Goal: Communication & Community: Connect with others

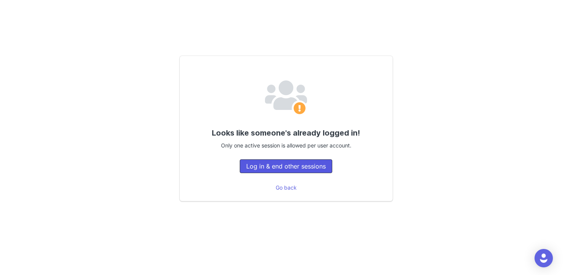
click at [299, 165] on button "Log in & end other sessions" at bounding box center [286, 166] width 93 height 14
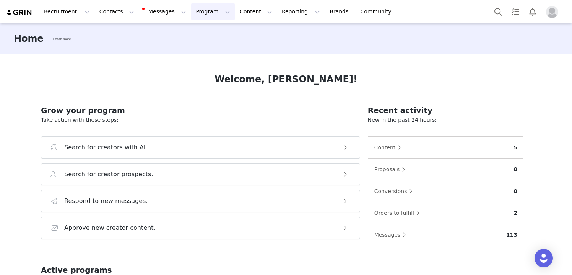
click at [206, 9] on button "Program Program" at bounding box center [213, 11] width 44 height 17
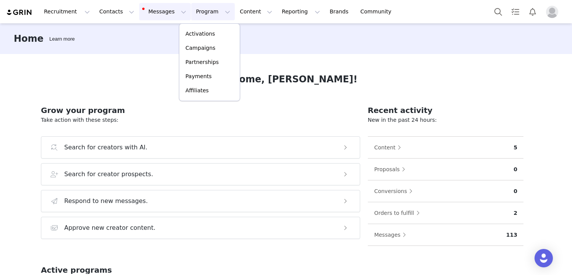
click at [159, 12] on button "Messages Messages" at bounding box center [165, 11] width 52 height 17
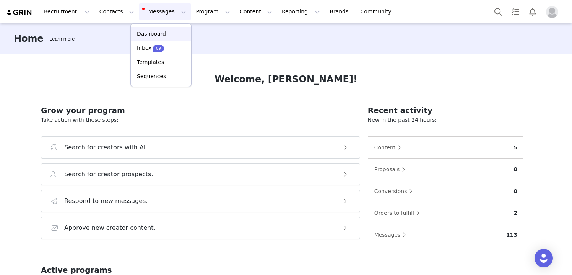
click at [149, 34] on p "Dashboard" at bounding box center [151, 34] width 29 height 8
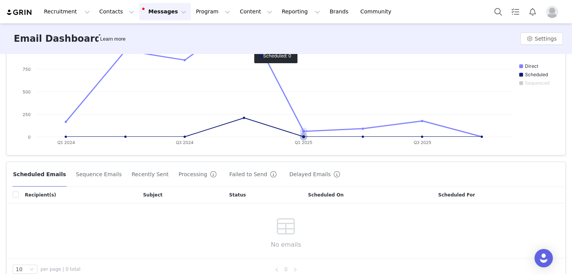
scroll to position [142, 0]
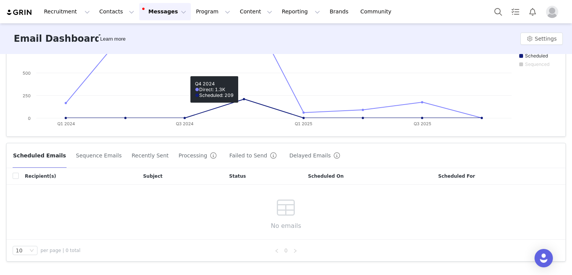
click at [174, 13] on button "Messages Messages" at bounding box center [165, 11] width 52 height 17
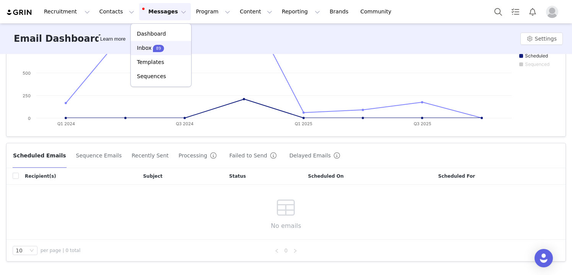
click at [162, 48] on span "89" at bounding box center [158, 48] width 11 height 7
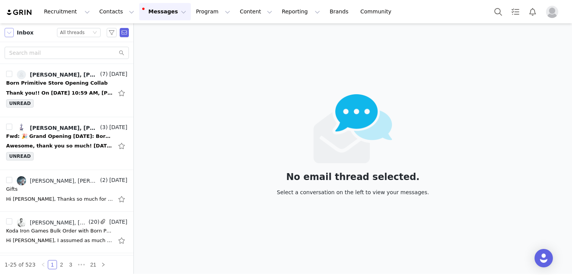
click at [11, 34] on button "button" at bounding box center [9, 32] width 9 height 9
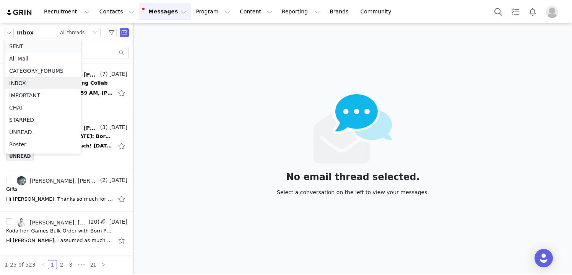
click at [24, 47] on li "SENT" at bounding box center [43, 46] width 77 height 12
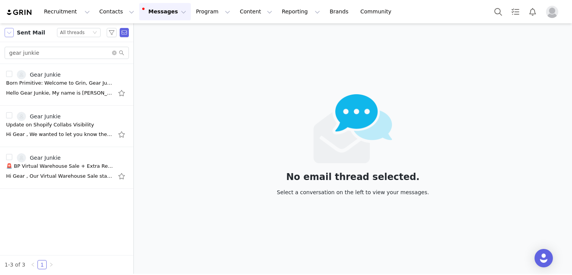
click at [7, 34] on button "button" at bounding box center [9, 32] width 9 height 9
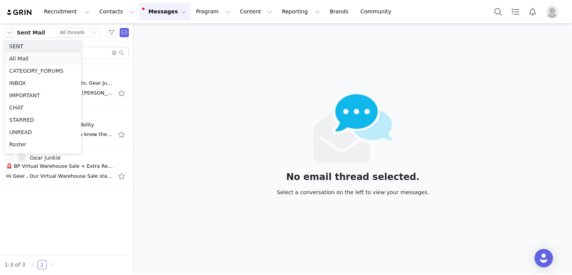
click at [14, 58] on li "All Mail" at bounding box center [43, 58] width 77 height 12
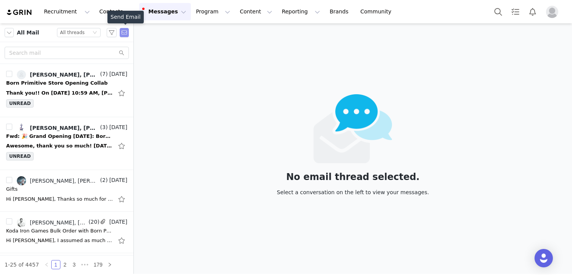
click at [125, 31] on button "button" at bounding box center [124, 32] width 9 height 9
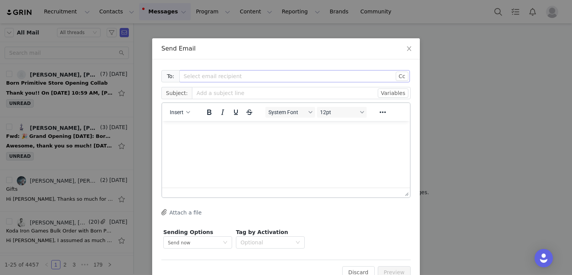
click at [245, 79] on div "Select email recipient" at bounding box center [290, 76] width 213 height 8
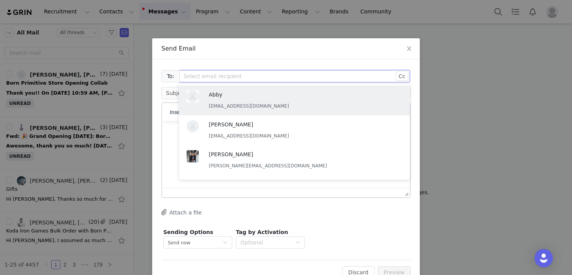
click at [253, 62] on div "To: Select email recipient Cc Cc: Subject: Variables Insert System Font 12pt To…" at bounding box center [286, 173] width 268 height 228
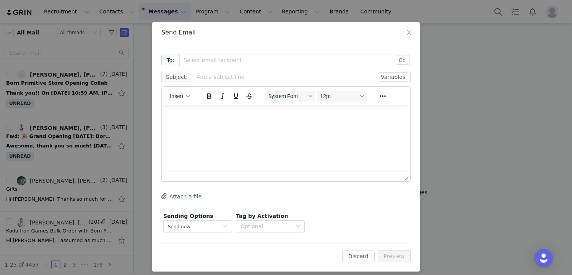
scroll to position [22, 0]
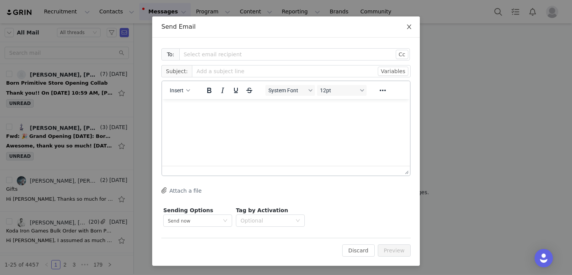
click at [409, 27] on icon "icon: close" at bounding box center [409, 26] width 4 height 5
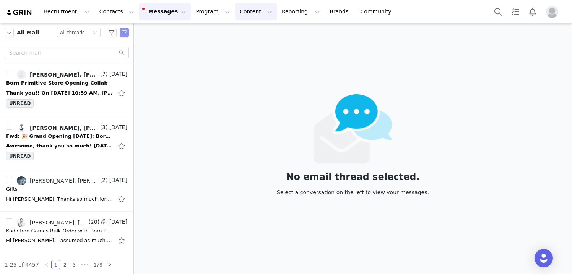
scroll to position [0, 0]
click at [201, 9] on button "Program Program" at bounding box center [213, 11] width 44 height 17
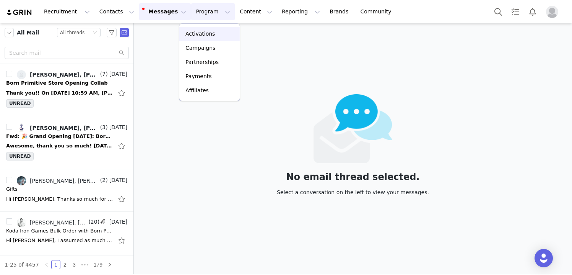
click at [204, 34] on p "Activations" at bounding box center [200, 34] width 29 height 8
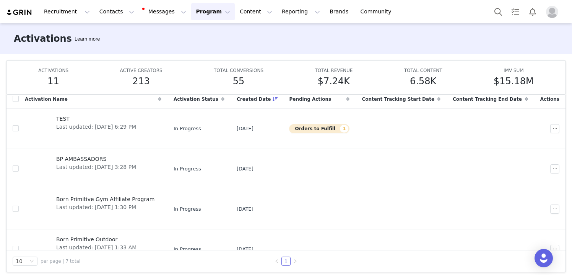
click at [211, 13] on button "Program Program" at bounding box center [213, 11] width 44 height 17
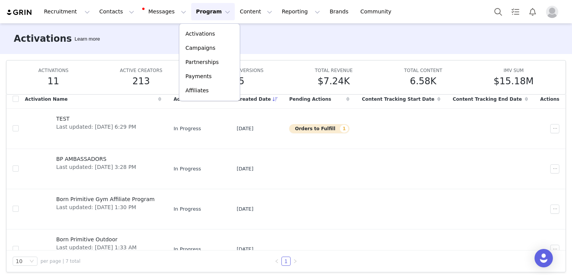
click at [118, 47] on div "Activations Learn more" at bounding box center [286, 38] width 572 height 31
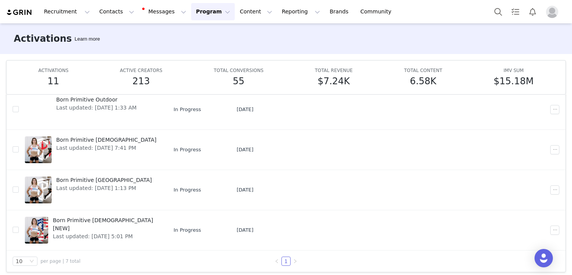
scroll to position [40, 0]
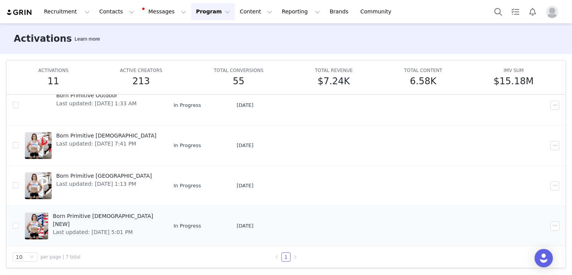
click at [146, 228] on span "Last updated: Aug 28, 2024 5:01 PM" at bounding box center [105, 232] width 104 height 8
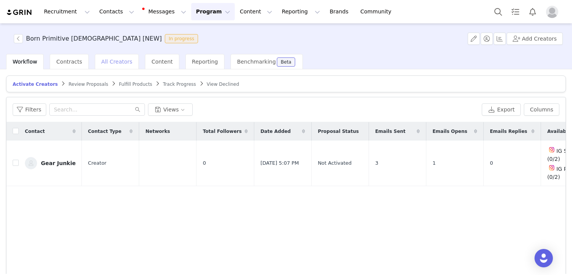
click at [108, 65] on div "All Creators" at bounding box center [117, 61] width 44 height 15
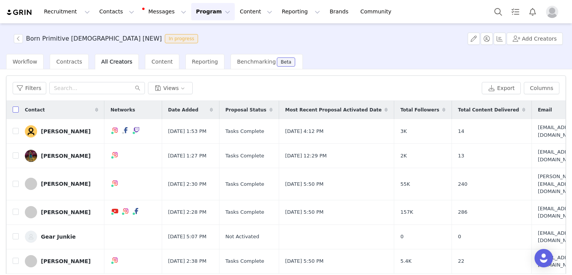
click at [17, 109] on input "checkbox" at bounding box center [16, 109] width 6 height 6
checkbox input "true"
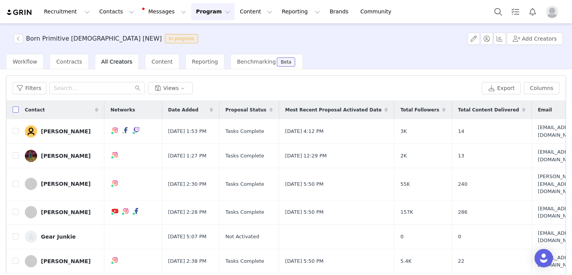
checkbox input "true"
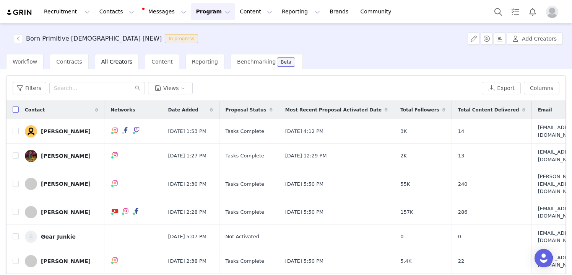
checkbox input "true"
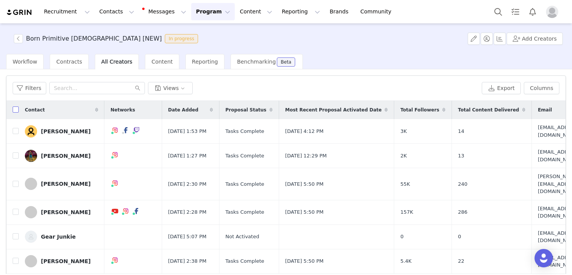
checkbox input "true"
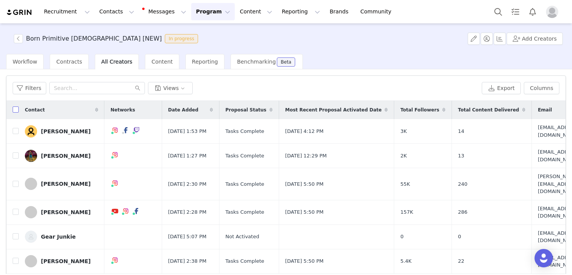
checkbox input "true"
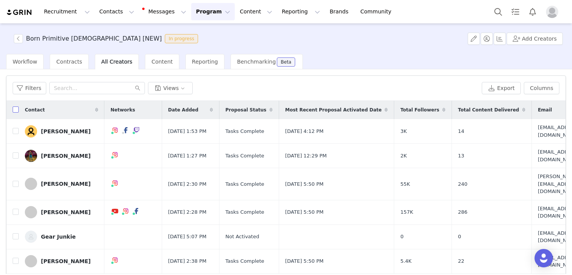
checkbox input "true"
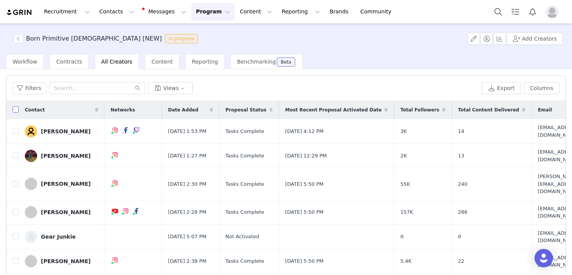
checkbox input "true"
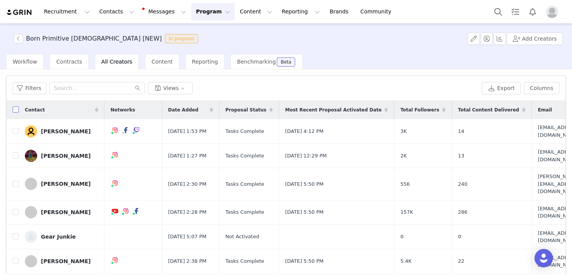
checkbox input "true"
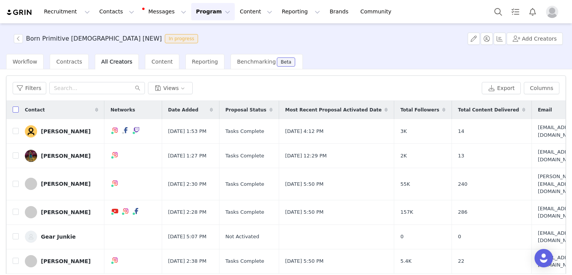
checkbox input "true"
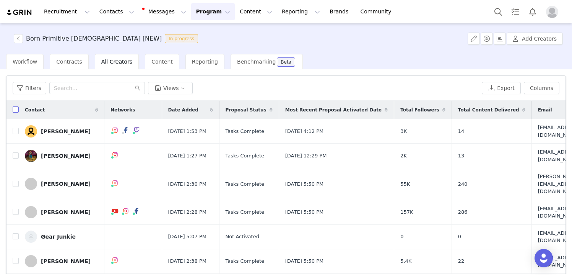
checkbox input "true"
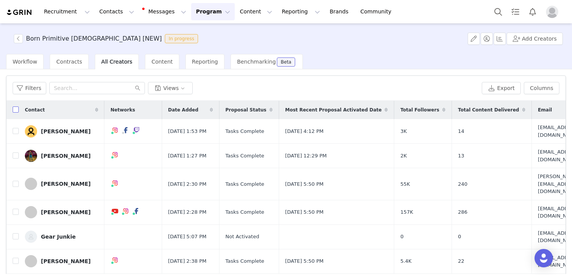
checkbox input "true"
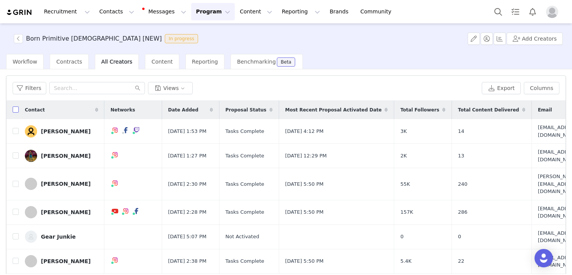
checkbox input "true"
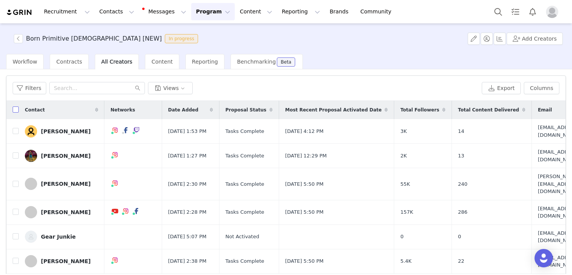
checkbox input "true"
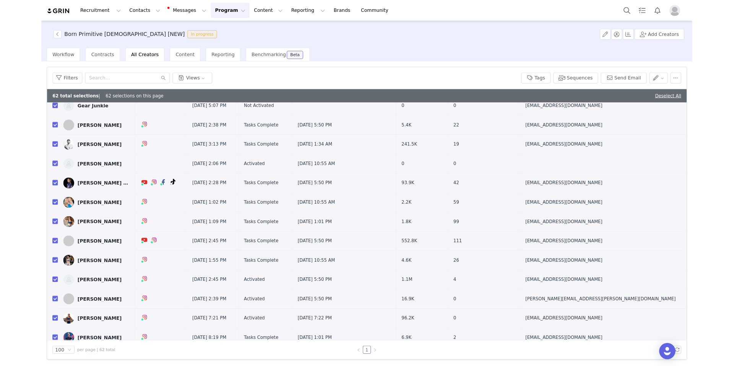
scroll to position [105, 0]
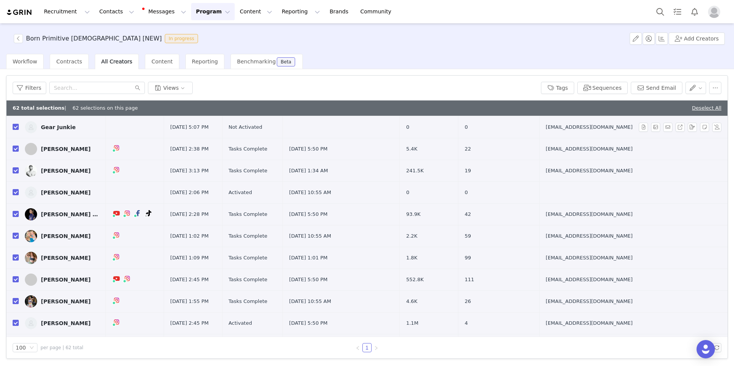
click at [15, 127] on input "checkbox" at bounding box center [16, 127] width 6 height 6
checkbox input "false"
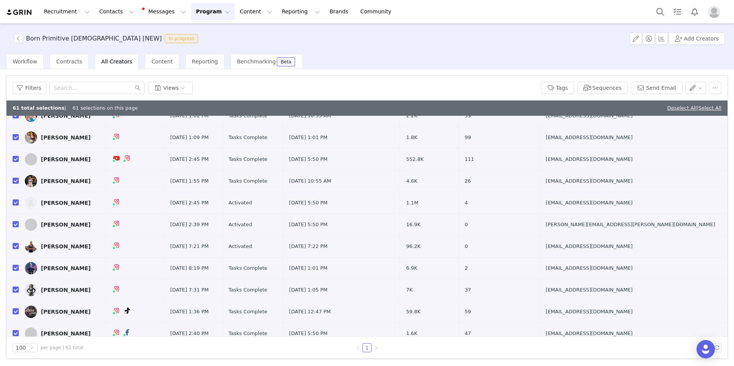
scroll to position [226, 0]
click at [16, 202] on input "checkbox" at bounding box center [16, 202] width 6 height 6
checkbox input "false"
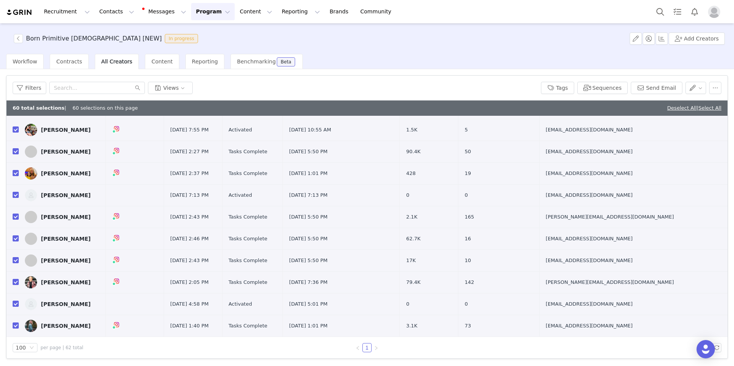
scroll to position [606, 0]
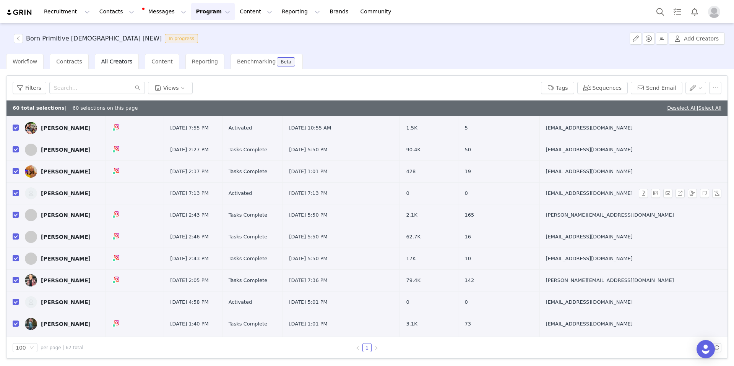
click at [16, 194] on input "checkbox" at bounding box center [16, 193] width 6 height 6
checkbox input "false"
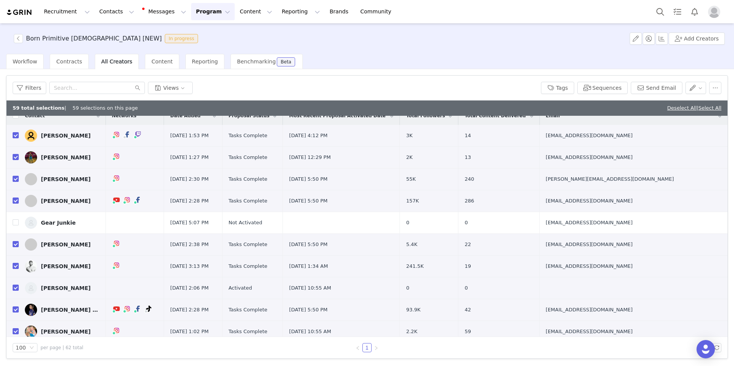
scroll to position [0, 0]
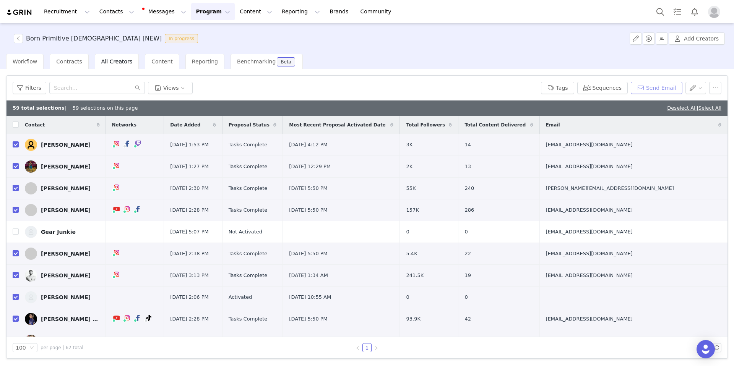
click at [572, 84] on button "Send Email" at bounding box center [657, 88] width 52 height 12
